Goal: Task Accomplishment & Management: Manage account settings

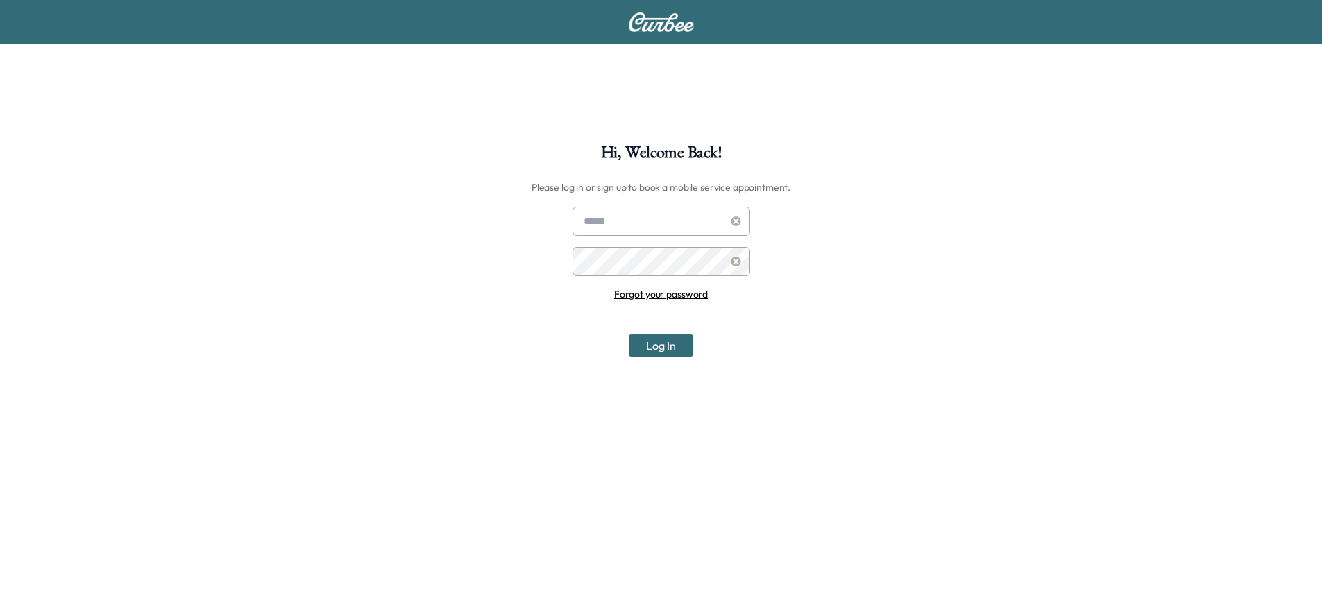
click at [642, 209] on input "text" at bounding box center [661, 221] width 178 height 29
type input "**********"
click at [629, 334] on button "Log In" at bounding box center [661, 345] width 65 height 22
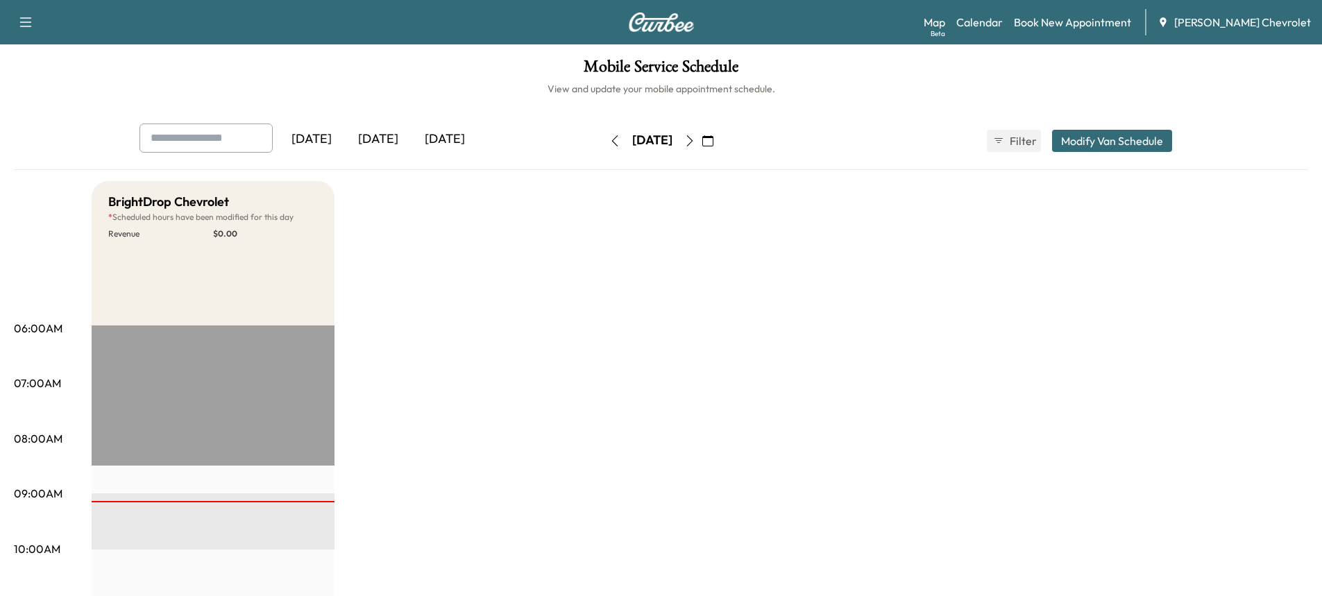
click at [695, 142] on icon "button" at bounding box center [689, 140] width 11 height 11
click at [603, 149] on button "button" at bounding box center [615, 141] width 24 height 22
click at [609, 137] on icon "button" at bounding box center [614, 140] width 11 height 11
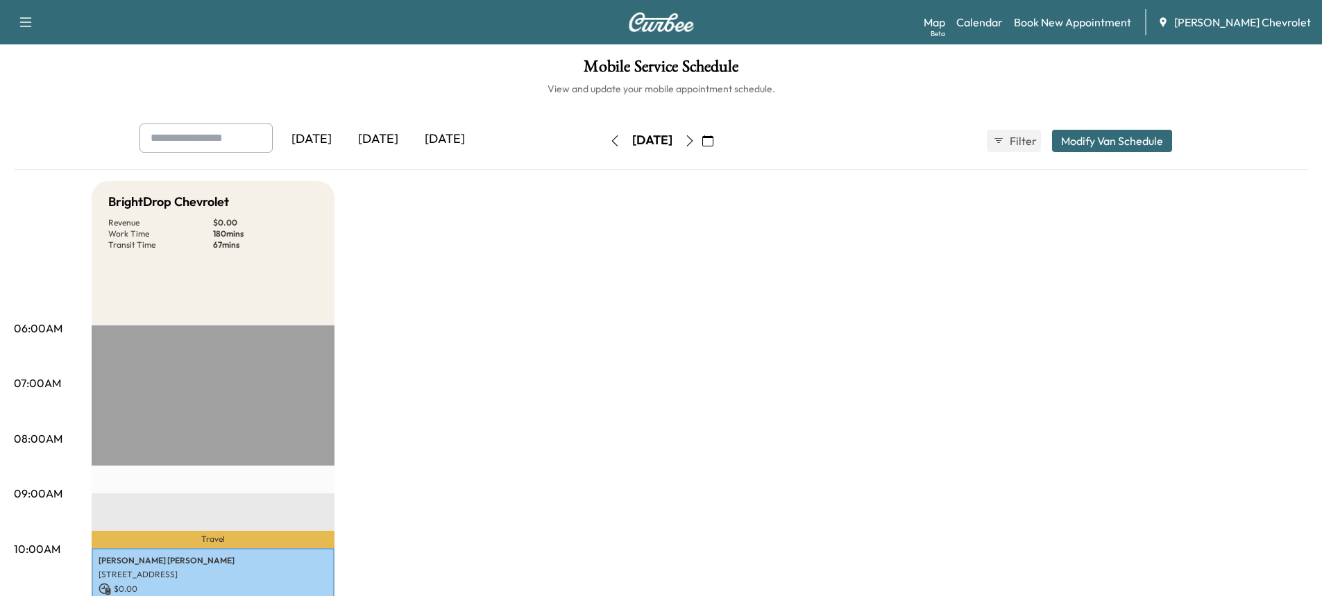
click at [701, 145] on button "button" at bounding box center [690, 141] width 24 height 22
